Goal: Task Accomplishment & Management: Use online tool/utility

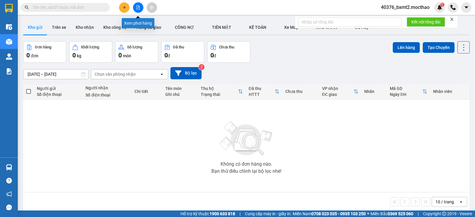
click at [137, 7] on icon "file-add" at bounding box center [138, 7] width 4 height 4
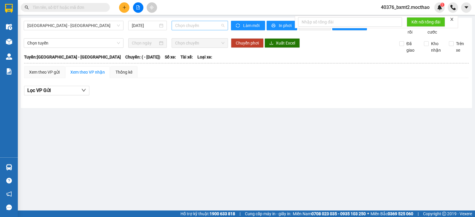
click at [196, 22] on span "Chọn chuyến" at bounding box center [199, 25] width 49 height 9
click at [146, 23] on input "[DATE]" at bounding box center [145, 25] width 26 height 7
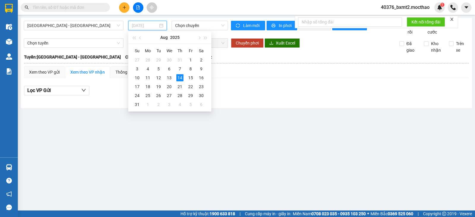
type input "[DATE]"
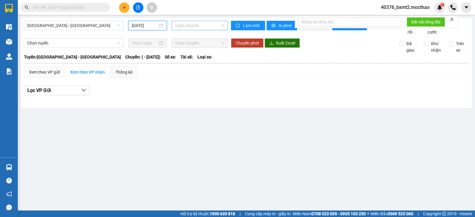
click at [198, 23] on span "Chọn chuyến" at bounding box center [199, 25] width 49 height 9
click at [88, 21] on div "[GEOGRAPHIC_DATA] - [GEOGRAPHIC_DATA] [DATE] Chọn chuyến Làm mới In phơi In đơn…" at bounding box center [247, 63] width 452 height 90
click at [82, 28] on span "[GEOGRAPHIC_DATA] - [GEOGRAPHIC_DATA]" at bounding box center [73, 25] width 93 height 9
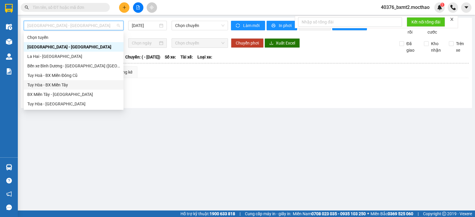
click at [62, 84] on div "Tuy Hòa - BX Miền Tây" at bounding box center [73, 85] width 93 height 7
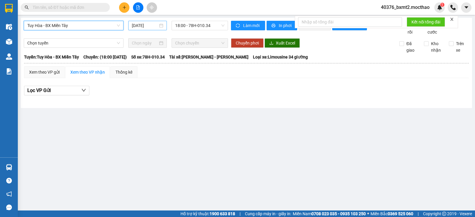
click at [149, 28] on input "[DATE]" at bounding box center [145, 25] width 26 height 7
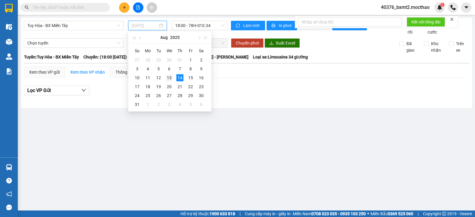
click at [171, 76] on div "13" at bounding box center [169, 77] width 7 height 7
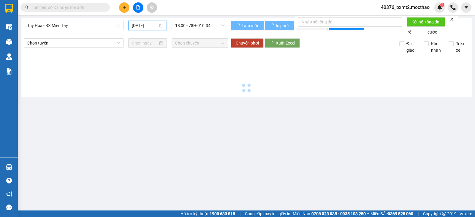
type input "[DATE]"
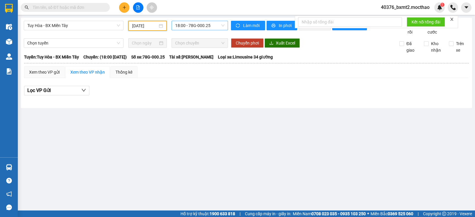
click at [205, 25] on span "18:00 - 78G-000.25" at bounding box center [199, 25] width 49 height 9
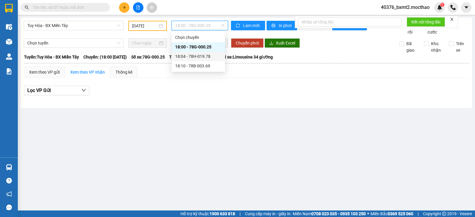
click at [197, 57] on div "18:04 - 78H-019.78" at bounding box center [198, 56] width 46 height 7
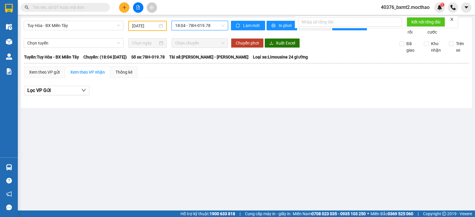
click at [210, 22] on span "18:04 - 78H-019.78" at bounding box center [199, 25] width 49 height 9
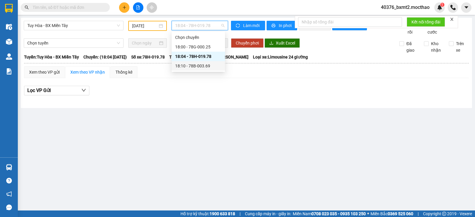
click at [198, 65] on div "18:10 - 78B-003.69" at bounding box center [198, 66] width 46 height 7
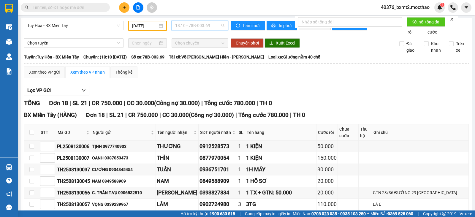
click at [202, 26] on span "18:10 - 78B-003.69" at bounding box center [199, 25] width 49 height 9
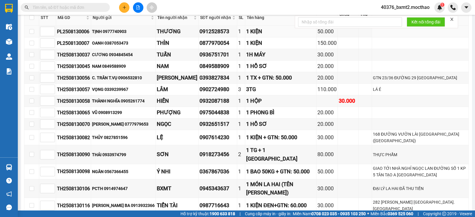
scroll to position [89, 0]
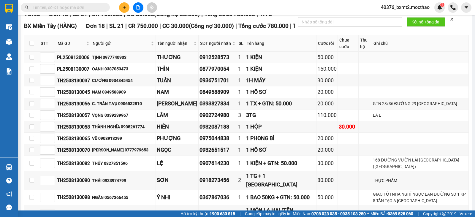
click at [29, 63] on td at bounding box center [31, 58] width 15 height 12
click at [30, 63] on td at bounding box center [31, 58] width 15 height 12
click at [34, 63] on td at bounding box center [31, 58] width 15 height 12
click at [30, 63] on td at bounding box center [31, 58] width 15 height 12
click at [33, 60] on input "checkbox" at bounding box center [31, 57] width 5 height 5
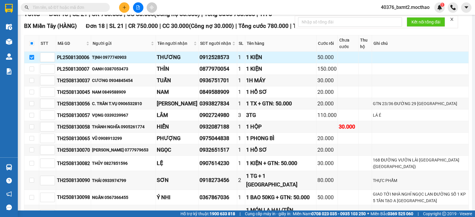
click at [31, 60] on input "checkbox" at bounding box center [31, 57] width 5 height 5
checkbox input "false"
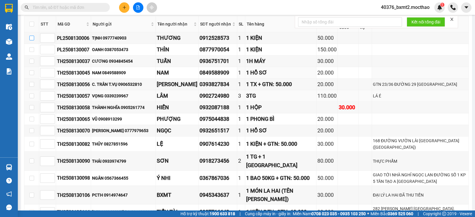
scroll to position [119, 0]
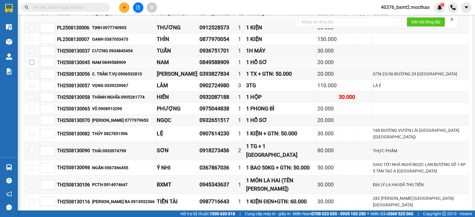
click at [31, 65] on input "checkbox" at bounding box center [31, 62] width 5 height 5
checkbox input "true"
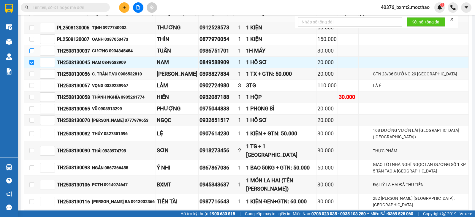
click at [32, 53] on input "checkbox" at bounding box center [31, 50] width 5 height 5
checkbox input "true"
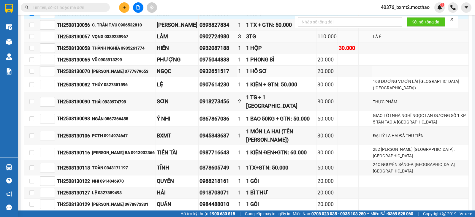
scroll to position [178, 0]
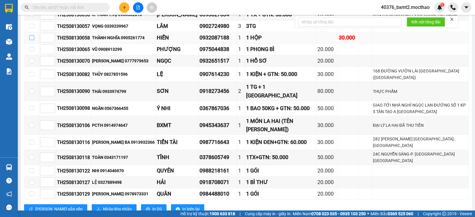
click at [31, 40] on input "checkbox" at bounding box center [31, 37] width 5 height 5
checkbox input "true"
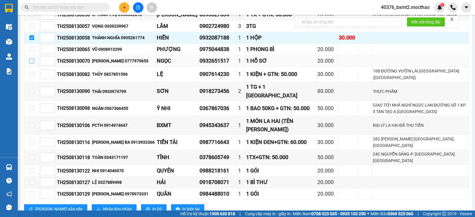
click at [30, 63] on input "checkbox" at bounding box center [31, 61] width 5 height 5
checkbox input "true"
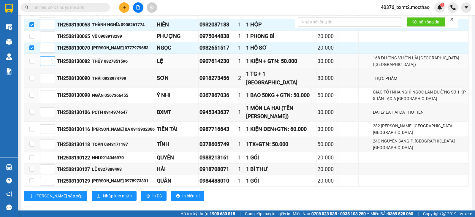
scroll to position [201, 0]
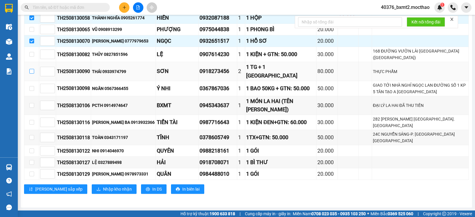
click at [29, 70] on input "checkbox" at bounding box center [31, 71] width 5 height 5
checkbox input "true"
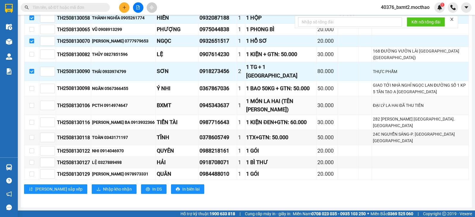
click at [34, 104] on td at bounding box center [31, 105] width 15 height 19
click at [30, 108] on label at bounding box center [31, 105] width 5 height 7
click at [30, 108] on input "checkbox" at bounding box center [31, 105] width 5 height 5
checkbox input "true"
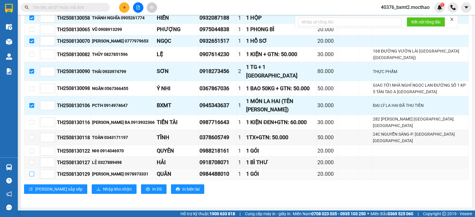
click at [31, 173] on input "checkbox" at bounding box center [31, 174] width 5 height 5
checkbox input "true"
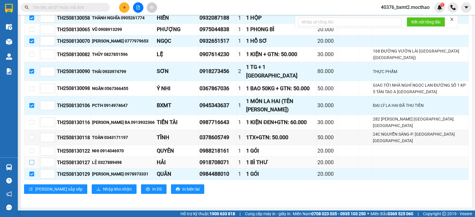
click at [32, 163] on input "checkbox" at bounding box center [31, 162] width 5 height 5
checkbox input "true"
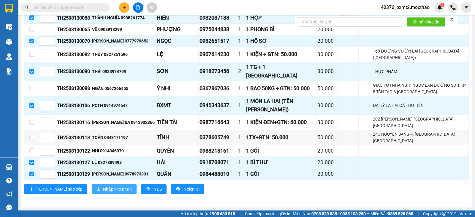
click at [103, 191] on span "Nhập kho nhận" at bounding box center [117, 189] width 29 height 7
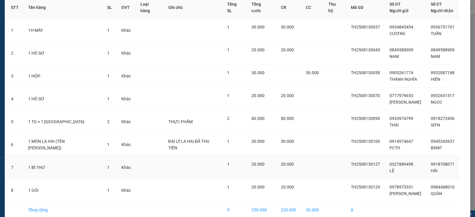
scroll to position [59, 0]
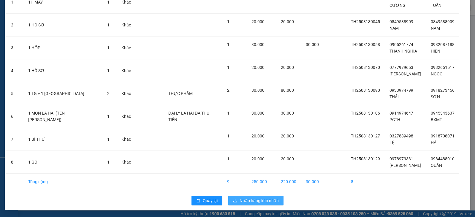
click at [259, 197] on button "Nhập hàng kho nhận" at bounding box center [255, 201] width 55 height 10
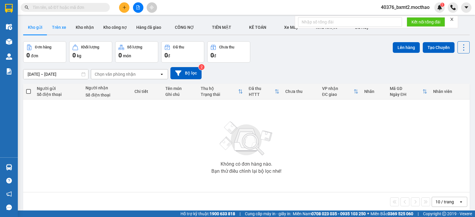
click at [59, 27] on button "Trên xe" at bounding box center [59, 27] width 24 height 14
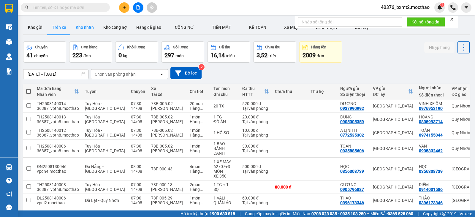
click at [81, 27] on button "Kho nhận" at bounding box center [85, 27] width 28 height 14
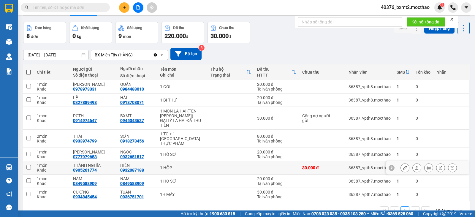
scroll to position [30, 0]
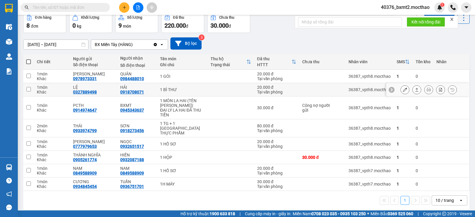
click at [415, 89] on icon at bounding box center [417, 90] width 4 height 4
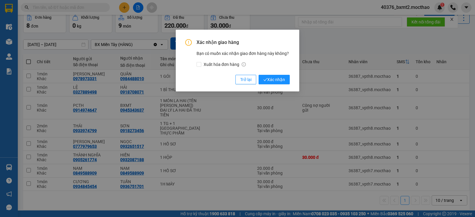
click at [283, 71] on div "Xác nhận giao hàng Bạn có muốn xác nhận giao đơn hàng này không? Xuất hóa đơn h…" at bounding box center [237, 61] width 105 height 45
click at [283, 80] on span "Xác nhận" at bounding box center [275, 79] width 22 height 7
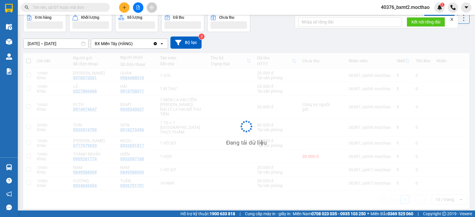
scroll to position [27, 0]
